Goal: Task Accomplishment & Management: Manage account settings

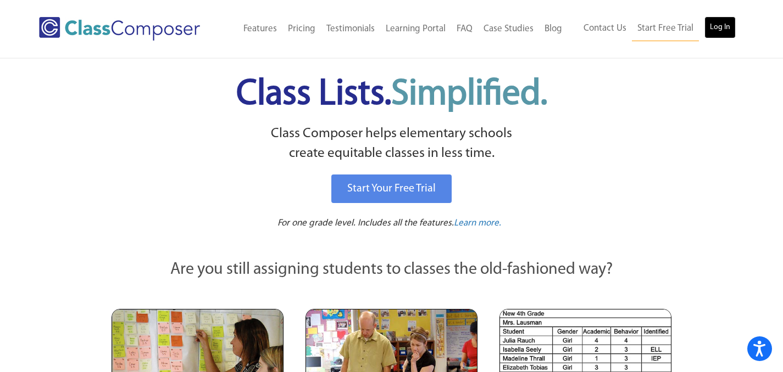
click at [707, 25] on link "Log In" at bounding box center [719, 27] width 31 height 22
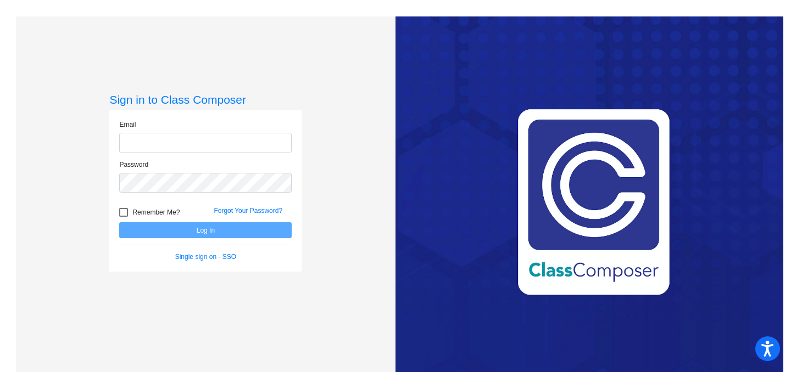
type input "[EMAIL_ADDRESS][DOMAIN_NAME]"
click at [120, 213] on div at bounding box center [123, 212] width 9 height 9
click at [123, 217] on input "Remember Me?" at bounding box center [123, 217] width 1 height 1
checkbox input "true"
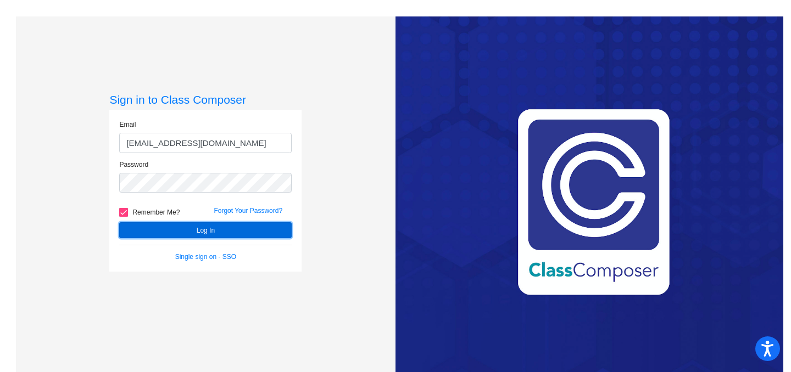
click at [157, 230] on button "Log In" at bounding box center [205, 230] width 172 height 16
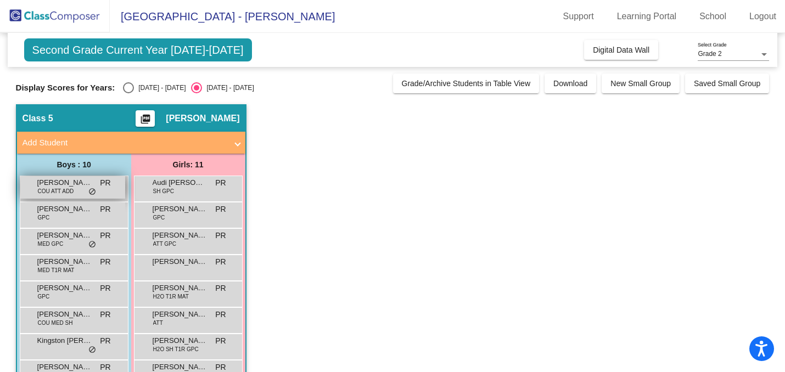
click at [36, 184] on div "[PERSON_NAME] COU ATT ADD PR lock do_not_disturb_alt" at bounding box center [72, 187] width 105 height 23
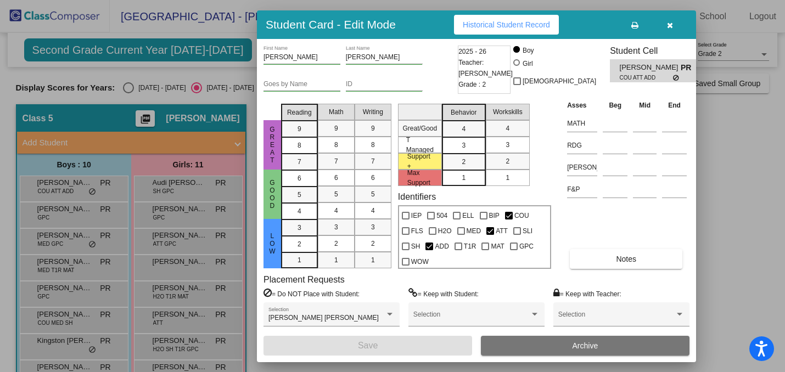
click at [135, 92] on div at bounding box center [392, 186] width 785 height 372
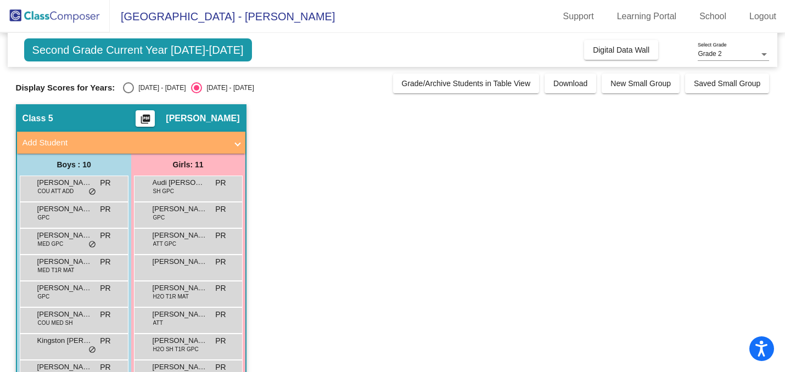
click at [129, 89] on div "Select an option" at bounding box center [128, 87] width 11 height 11
click at [129, 93] on input "[DATE] - [DATE]" at bounding box center [128, 93] width 1 height 1
radio input "true"
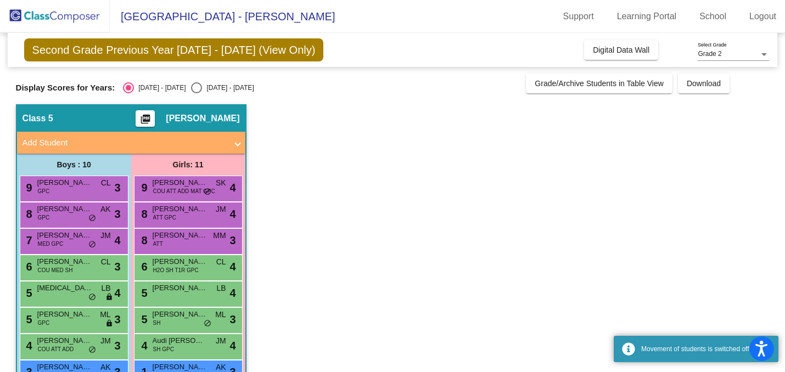
scroll to position [98, 0]
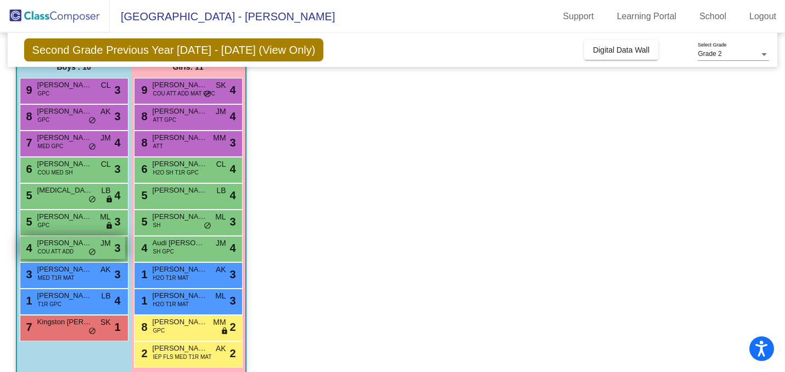
click at [49, 243] on span "[PERSON_NAME]" at bounding box center [64, 243] width 55 height 11
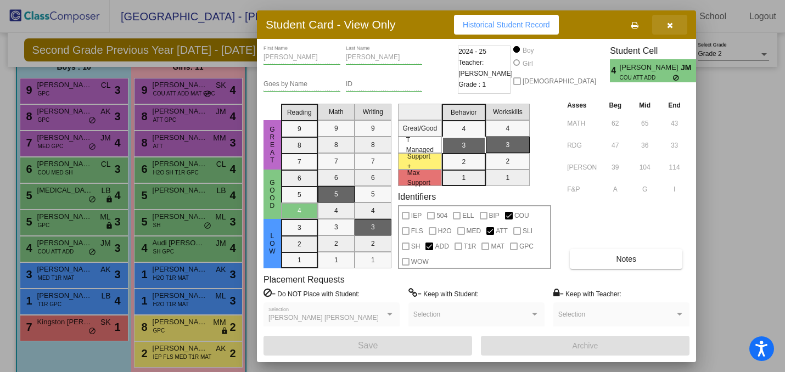
click at [673, 23] on button "button" at bounding box center [669, 25] width 35 height 20
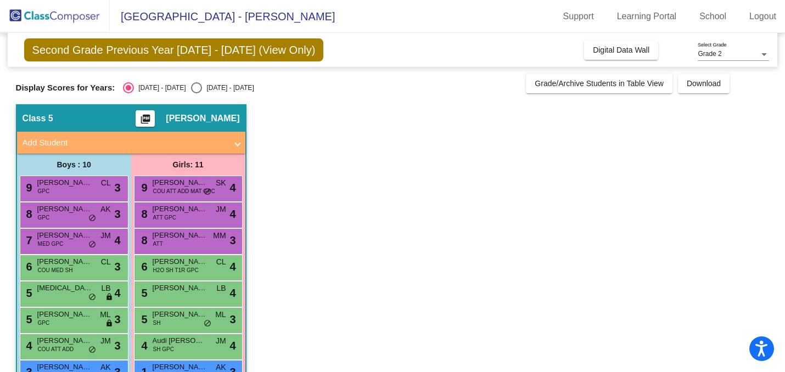
scroll to position [98, 0]
